Goal: Transaction & Acquisition: Obtain resource

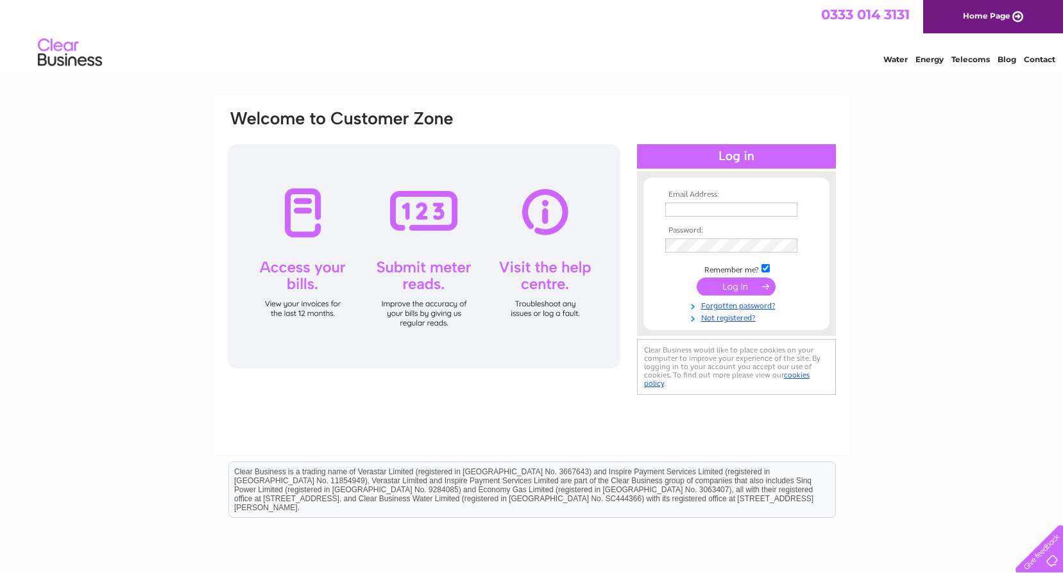
type input "roy@ghwelding.co.uk"
click at [751, 290] on input "submit" at bounding box center [735, 287] width 79 height 18
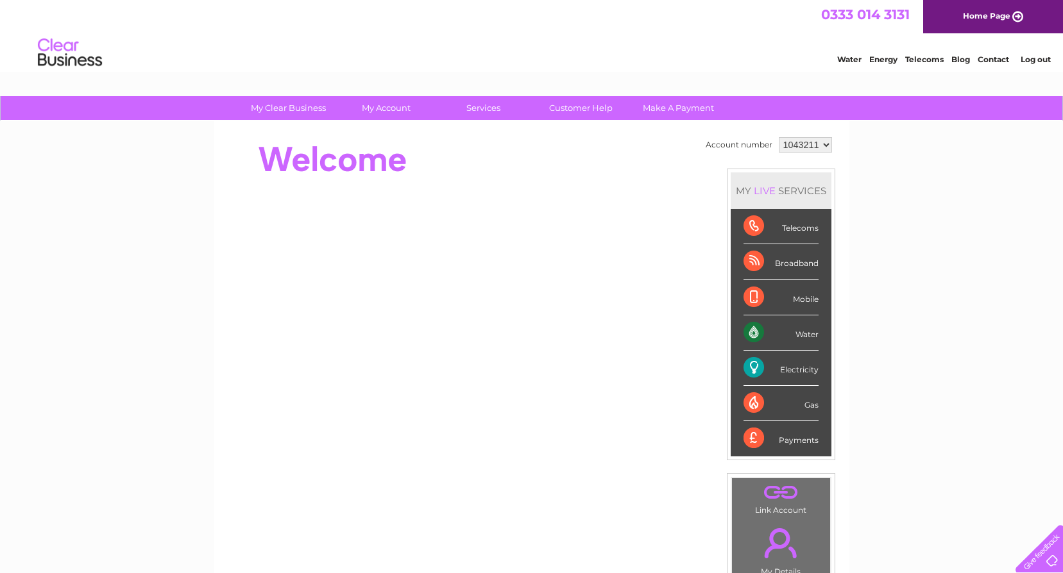
click at [776, 372] on div "Electricity" at bounding box center [780, 368] width 75 height 35
click at [752, 370] on div "Electricity" at bounding box center [780, 368] width 75 height 35
click at [784, 503] on link "." at bounding box center [781, 493] width 92 height 22
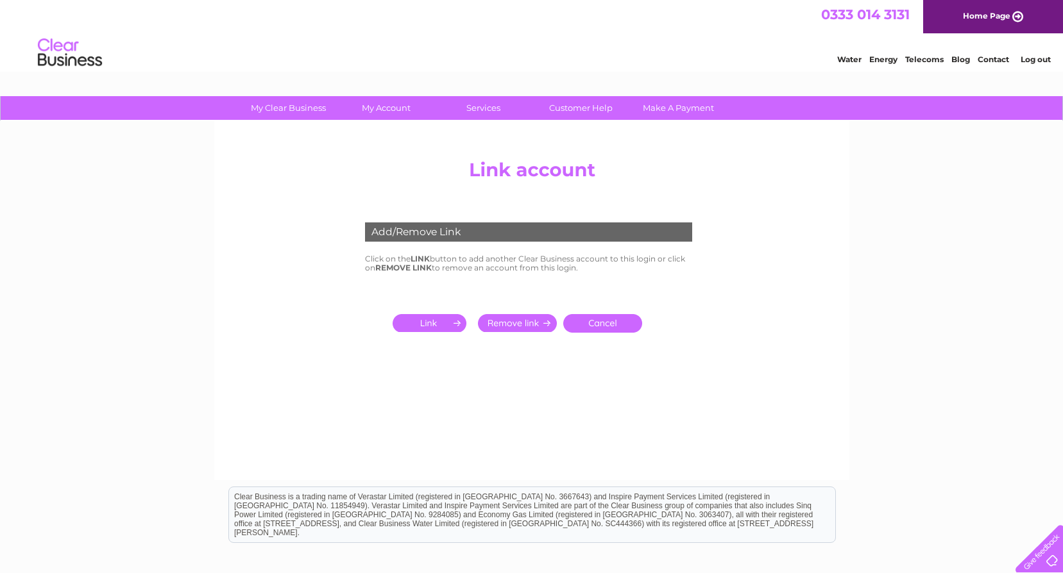
click at [441, 322] on input "submit" at bounding box center [431, 323] width 79 height 18
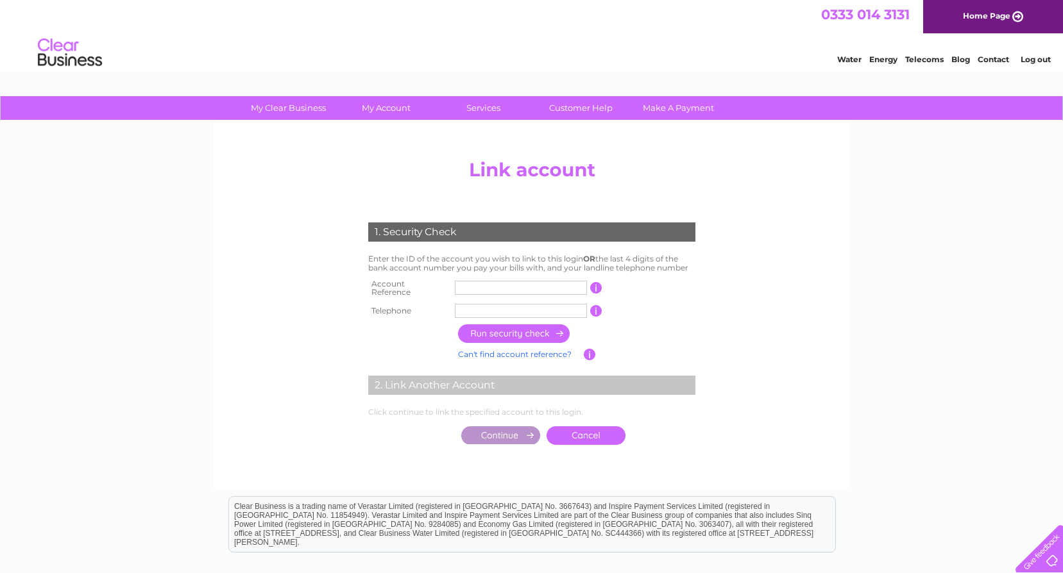
click at [469, 285] on input "text" at bounding box center [521, 288] width 132 height 14
click at [728, 352] on center "Add/Remove Link Click on the LINK button to add another Clear Business account …" at bounding box center [531, 315] width 611 height 324
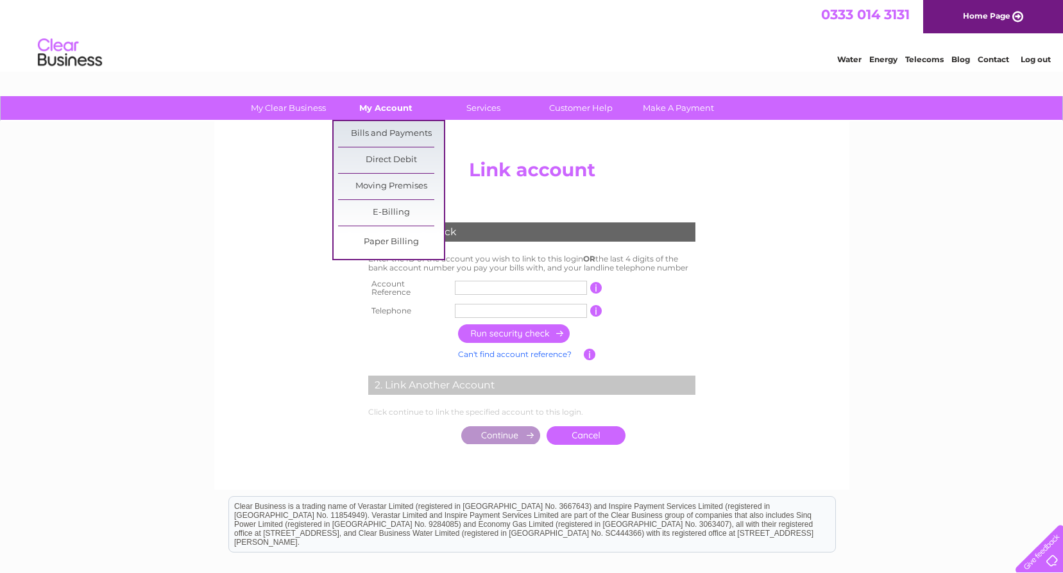
click at [387, 106] on link "My Account" at bounding box center [386, 108] width 106 height 24
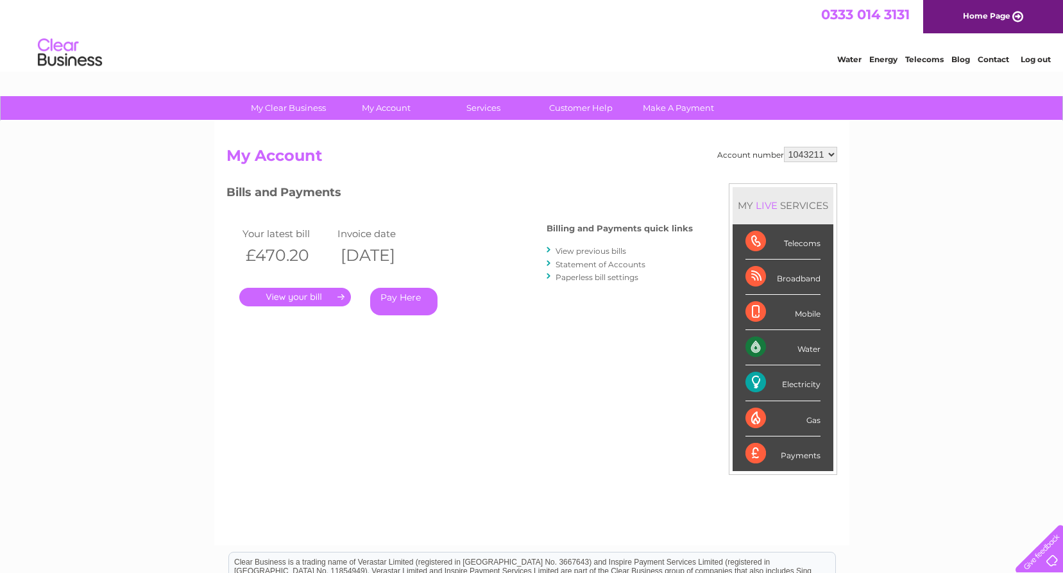
click at [829, 153] on select "1043211" at bounding box center [810, 154] width 53 height 15
click at [314, 290] on link "." at bounding box center [295, 297] width 112 height 19
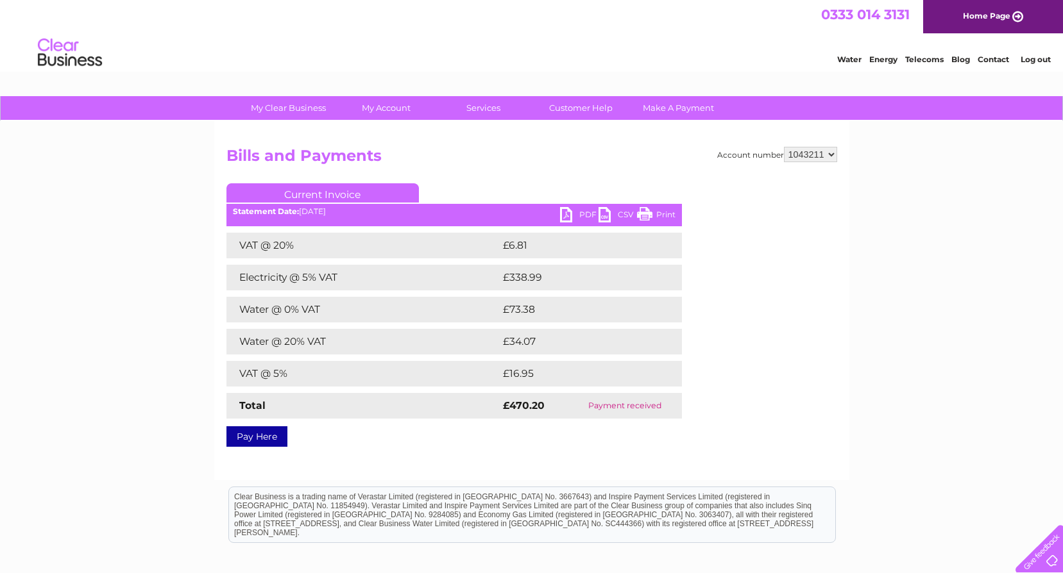
click at [569, 207] on ul "Current Invoice" at bounding box center [453, 195] width 455 height 24
click at [569, 211] on link "PDF" at bounding box center [579, 216] width 38 height 19
